Goal: Navigation & Orientation: Find specific page/section

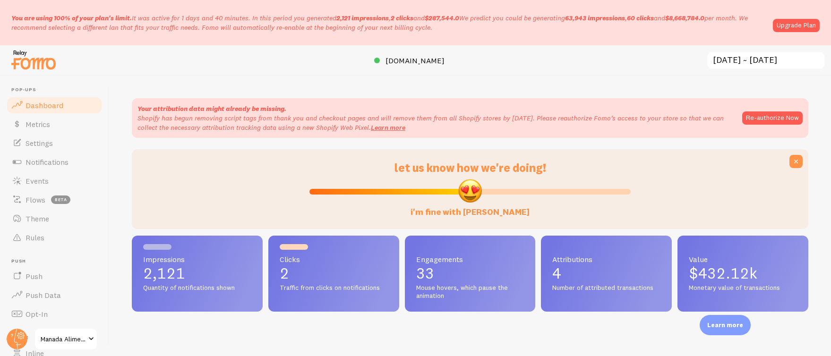
scroll to position [248, 669]
click at [36, 181] on span "Events" at bounding box center [37, 180] width 23 height 9
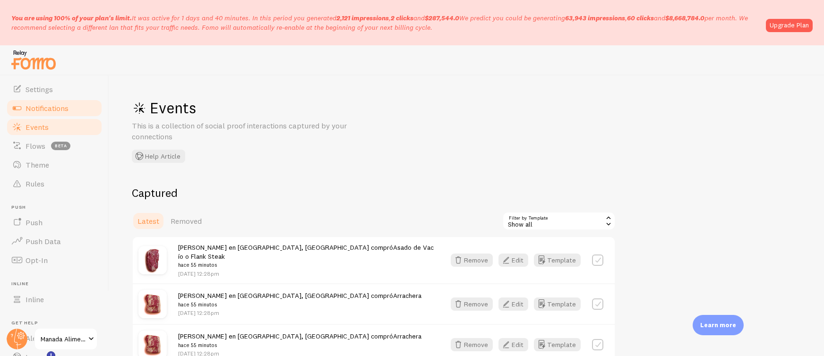
click at [54, 110] on span "Notifications" at bounding box center [47, 107] width 43 height 9
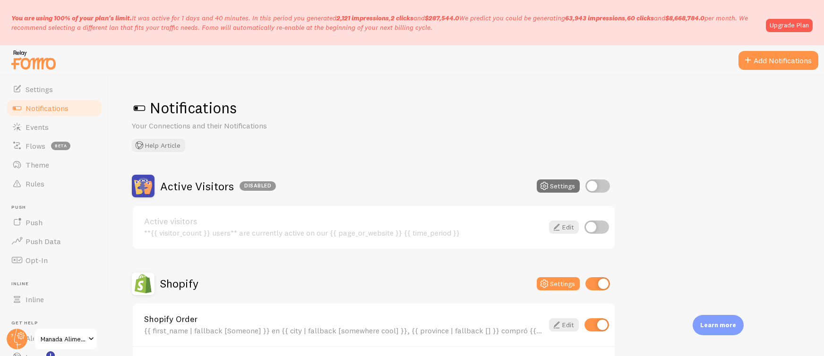
click at [61, 111] on span "Notifications" at bounding box center [47, 107] width 43 height 9
click at [94, 90] on link "Settings" at bounding box center [54, 89] width 97 height 19
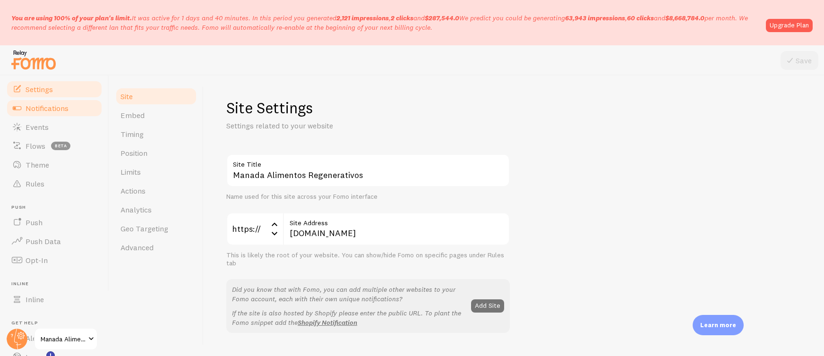
click at [60, 106] on span "Notifications" at bounding box center [47, 107] width 43 height 9
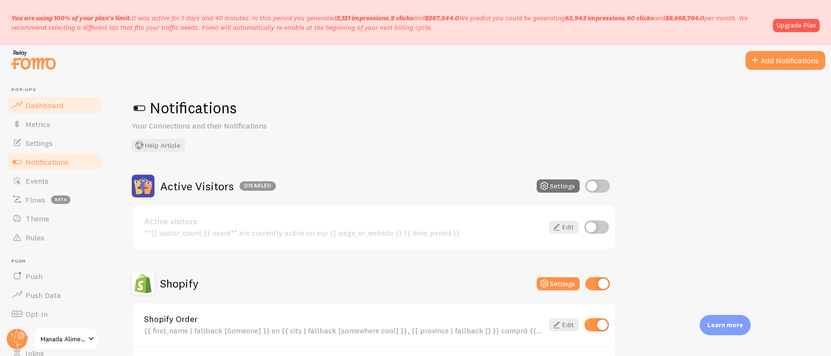
click at [43, 106] on span "Dashboard" at bounding box center [45, 105] width 38 height 9
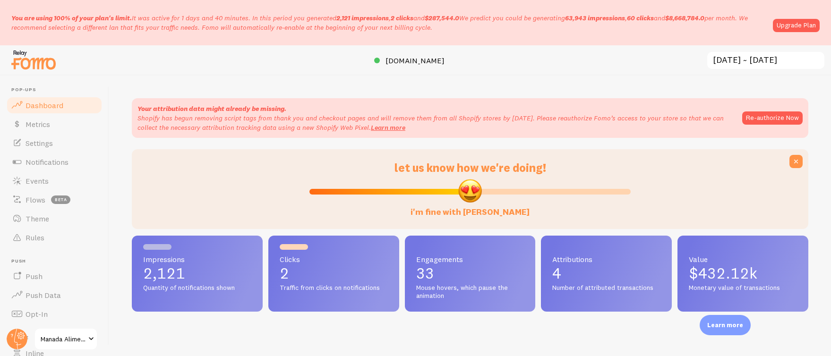
scroll to position [248, 669]
click at [393, 56] on span "[DOMAIN_NAME]" at bounding box center [415, 60] width 59 height 9
click at [39, 126] on span "Metrics" at bounding box center [38, 124] width 25 height 9
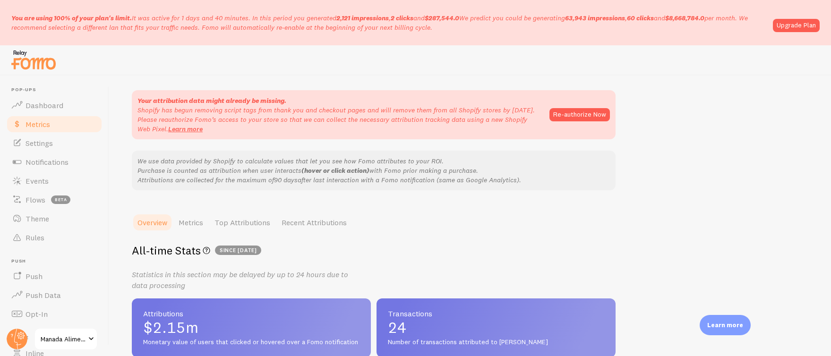
scroll to position [75, 0]
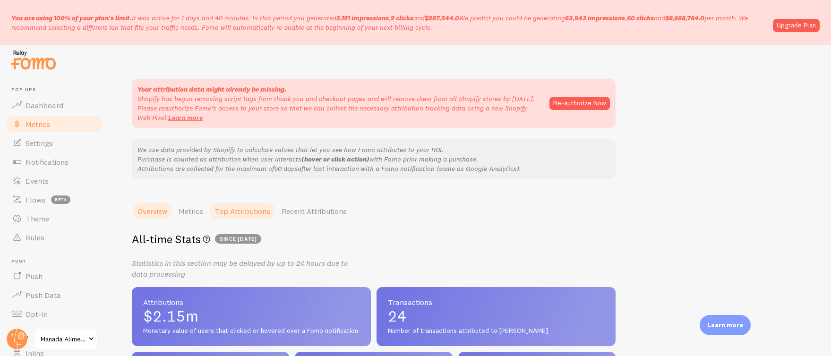
click at [259, 214] on link "Top Attributions" at bounding box center [242, 211] width 67 height 19
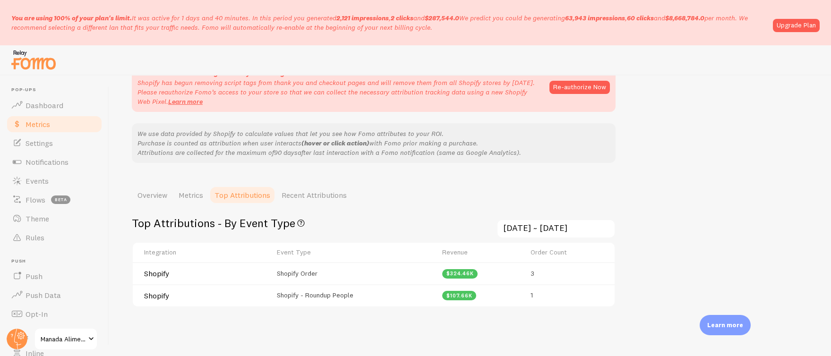
scroll to position [104, 0]
